Goal: Information Seeking & Learning: Learn about a topic

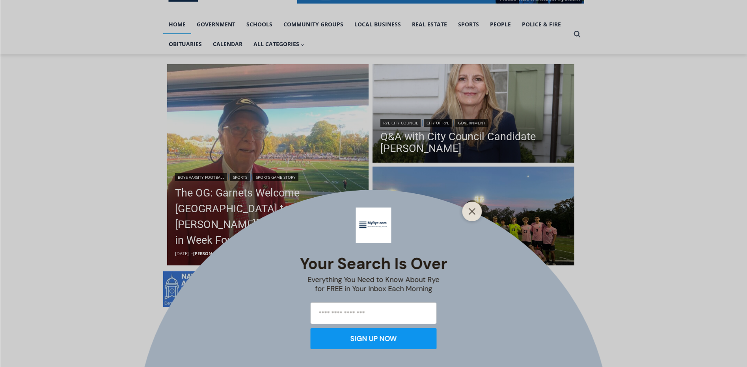
scroll to position [196, 0]
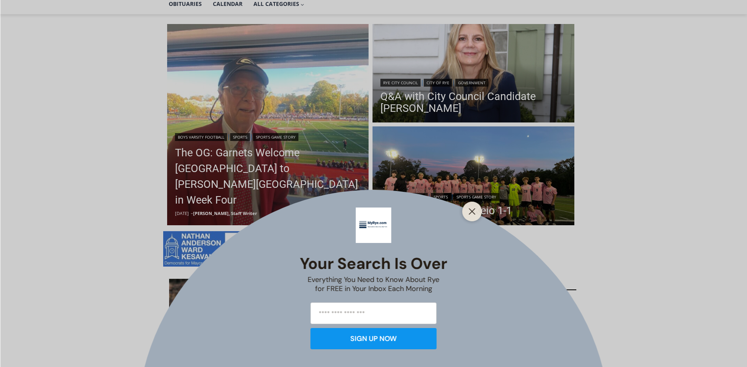
click at [474, 212] on icon "Close" at bounding box center [471, 211] width 7 height 7
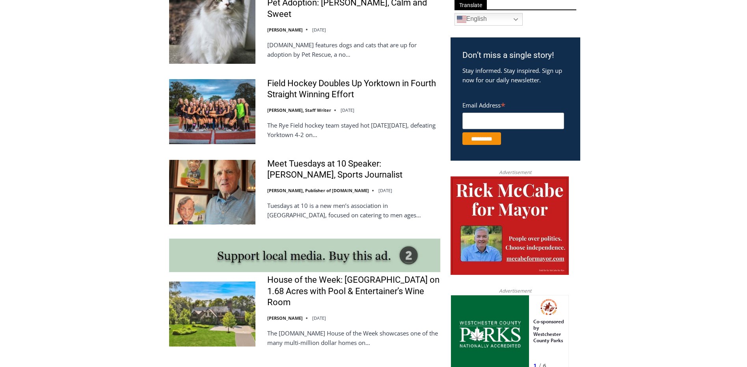
scroll to position [471, 0]
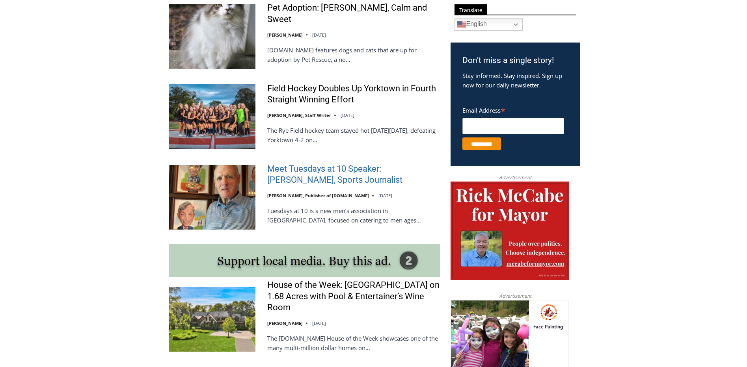
click at [284, 171] on link "Meet Tuesdays at 10 Speaker: [PERSON_NAME], Sports Journalist" at bounding box center [353, 174] width 173 height 22
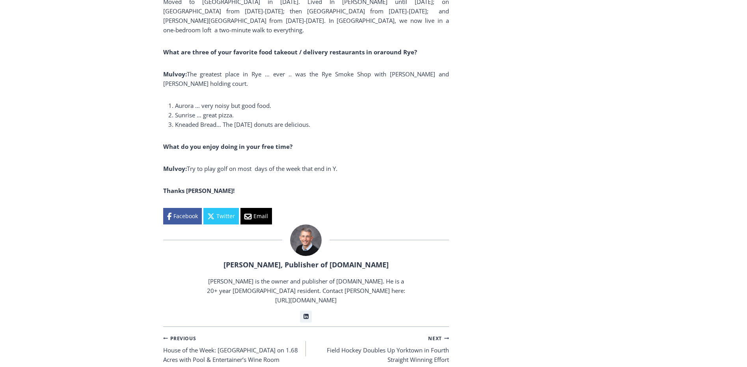
scroll to position [1730, 0]
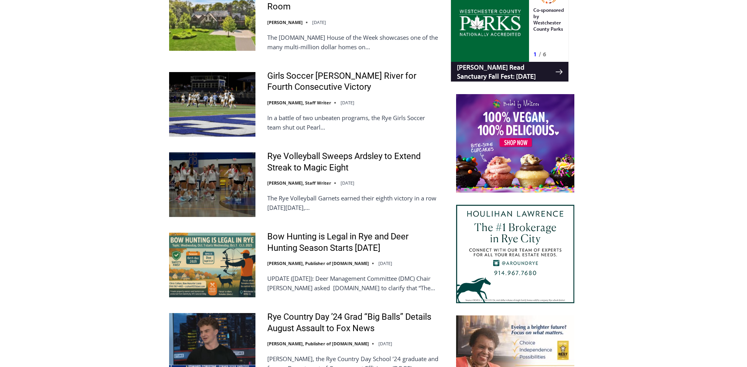
scroll to position [722, 0]
